Goal: Task Accomplishment & Management: Use online tool/utility

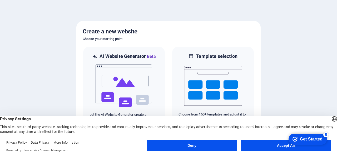
click at [269, 147] on button "Accept All" at bounding box center [286, 146] width 90 height 11
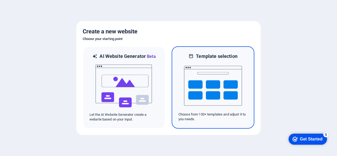
click at [220, 84] on img at bounding box center [213, 86] width 58 height 53
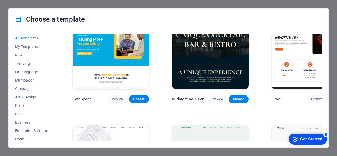
scroll to position [1085, 0]
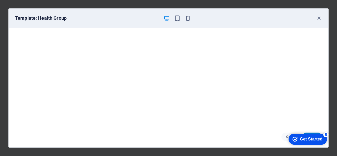
scroll to position [0, 0]
click at [188, 18] on icon "button" at bounding box center [188, 18] width 6 height 6
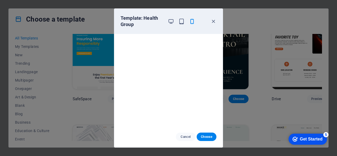
click at [215, 20] on icon "button" at bounding box center [214, 21] width 6 height 6
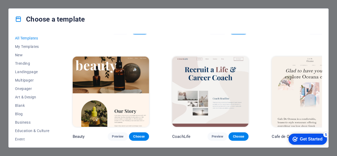
scroll to position [1426, 0]
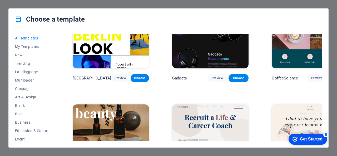
click at [303, 137] on div "Get Started" at bounding box center [311, 139] width 23 height 5
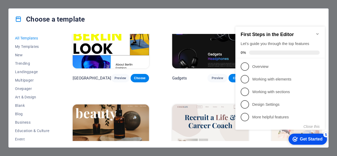
click at [260, 65] on p "Overview - incomplete" at bounding box center [284, 67] width 63 height 6
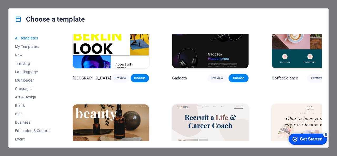
click at [303, 138] on div "Get Started" at bounding box center [311, 139] width 23 height 5
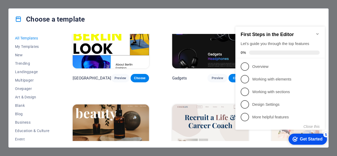
click at [187, 7] on div "Choose a template All Templates My Templates New Trending Landingpage Multipage…" at bounding box center [168, 78] width 337 height 156
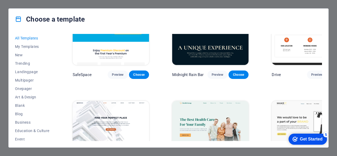
scroll to position [1109, 0]
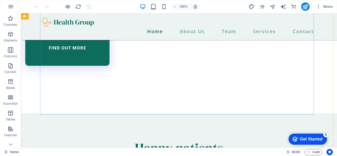
scroll to position [1762, 0]
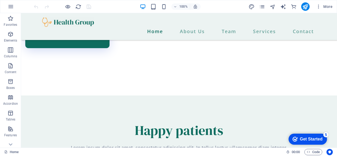
click at [295, 138] on icon "checkmark" at bounding box center [295, 139] width 5 height 5
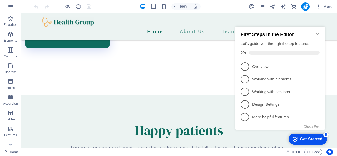
click at [246, 65] on span "1" at bounding box center [245, 66] width 8 height 8
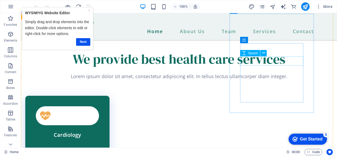
scroll to position [1018, 0]
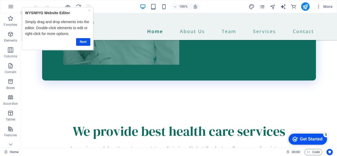
click at [84, 41] on link "Next" at bounding box center [83, 42] width 14 height 8
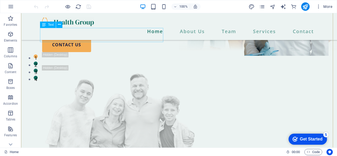
scroll to position [0, 0]
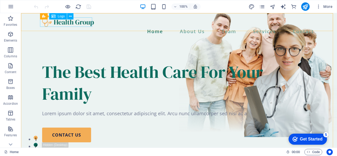
click at [59, 17] on span "Logo" at bounding box center [61, 16] width 7 height 3
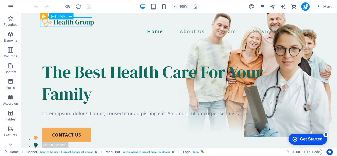
click at [71, 17] on icon at bounding box center [70, 17] width 3 height 6
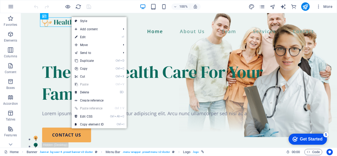
click at [86, 36] on link "⏎ Edit" at bounding box center [89, 37] width 35 height 8
select select "px"
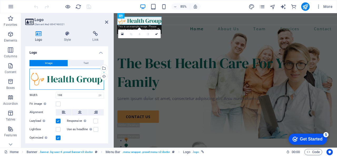
click at [58, 81] on div "Drag files here, click to choose files or select files from Files or our free s…" at bounding box center [67, 79] width 75 height 21
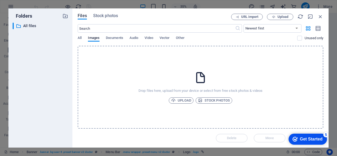
click at [181, 101] on span "Upload" at bounding box center [181, 101] width 20 height 6
click at [184, 101] on span "Upload" at bounding box center [181, 101] width 20 height 6
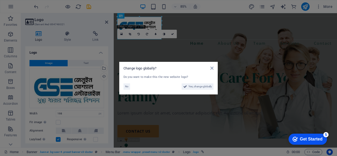
click at [197, 88] on span "Yes, change globally" at bounding box center [200, 87] width 23 height 6
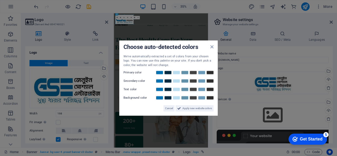
click at [213, 47] on icon at bounding box center [212, 47] width 3 height 4
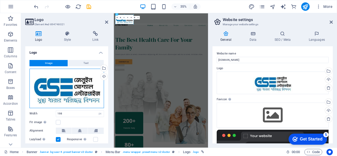
click at [79, 89] on div "Drag files here, click to choose files or select files from Files or our free s…" at bounding box center [67, 89] width 75 height 40
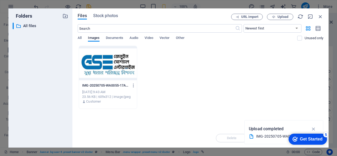
click at [309, 140] on div "Get Started" at bounding box center [311, 139] width 23 height 5
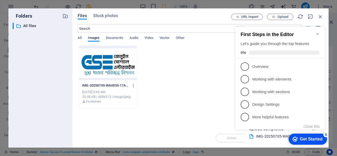
click at [309, 140] on div "Get Started" at bounding box center [311, 139] width 23 height 5
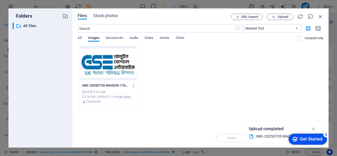
click at [195, 92] on div "IMG-20250705-WA0055-17A2Yuv7HS1xylW_8xEnmg.jpg IMG-20250705-WA0055-17A2Yuv7HS1x…" at bounding box center [201, 77] width 246 height 63
click at [282, 15] on span "Upload" at bounding box center [283, 16] width 11 height 3
click at [315, 129] on icon "button" at bounding box center [314, 129] width 6 height 6
click at [322, 16] on icon "button" at bounding box center [321, 17] width 6 height 6
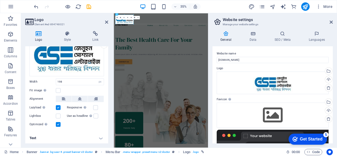
click at [331, 22] on icon at bounding box center [331, 22] width 3 height 4
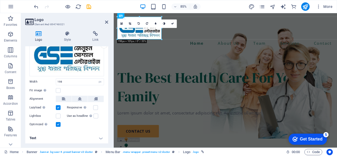
click at [107, 22] on icon at bounding box center [106, 22] width 3 height 4
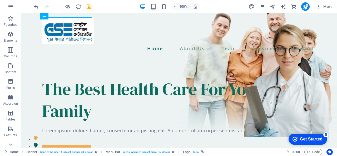
click at [304, 137] on div "Get Started" at bounding box center [311, 139] width 23 height 5
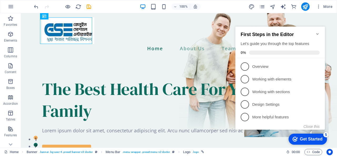
click at [270, 79] on p "Working with elements - incomplete" at bounding box center [284, 80] width 63 height 6
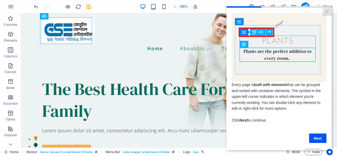
click at [316, 141] on link "Next" at bounding box center [317, 138] width 17 height 9
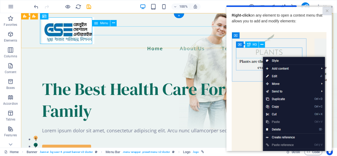
click at [186, 44] on nav "Home About Us Team Services Contact" at bounding box center [179, 48] width 274 height 9
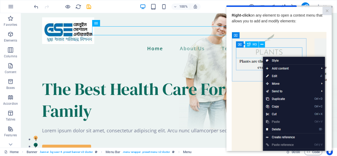
click at [326, 12] on link "×" at bounding box center [327, 11] width 9 height 8
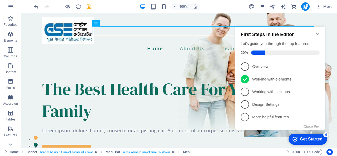
click at [258, 80] on p "Working with elements - completed" at bounding box center [284, 80] width 63 height 6
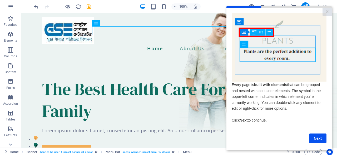
click at [316, 139] on link "Next" at bounding box center [317, 138] width 17 height 9
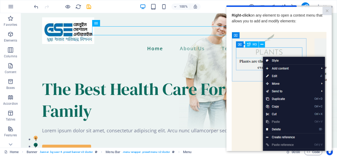
click at [273, 76] on img at bounding box center [279, 106] width 95 height 149
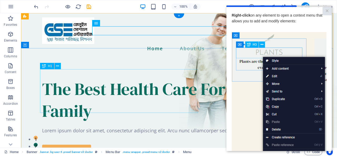
click at [133, 81] on div "The Best Health Care For Your Family" at bounding box center [179, 100] width 274 height 44
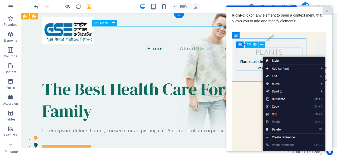
click at [189, 44] on nav "Home About Us Team Services Contact" at bounding box center [179, 48] width 274 height 9
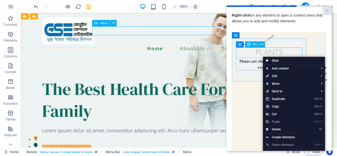
click at [96, 23] on icon at bounding box center [96, 23] width 4 height 6
click at [114, 24] on icon at bounding box center [113, 23] width 3 height 6
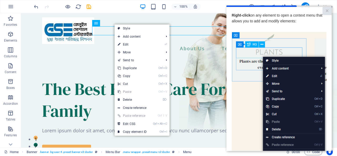
click at [125, 43] on link "⏎ Edit" at bounding box center [132, 45] width 35 height 8
select select
select select "1"
select select
select select "2"
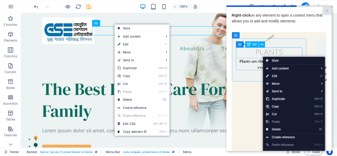
select select
select select "3"
select select
select select "10"
select select
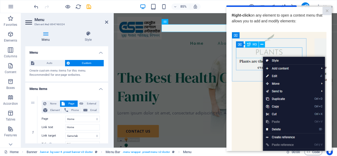
click at [107, 21] on icon at bounding box center [106, 22] width 3 height 4
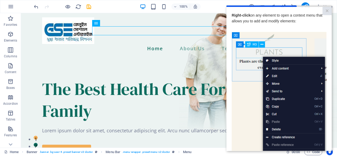
click at [327, 9] on link "×" at bounding box center [327, 11] width 9 height 8
